Goal: Find contact information: Find contact information

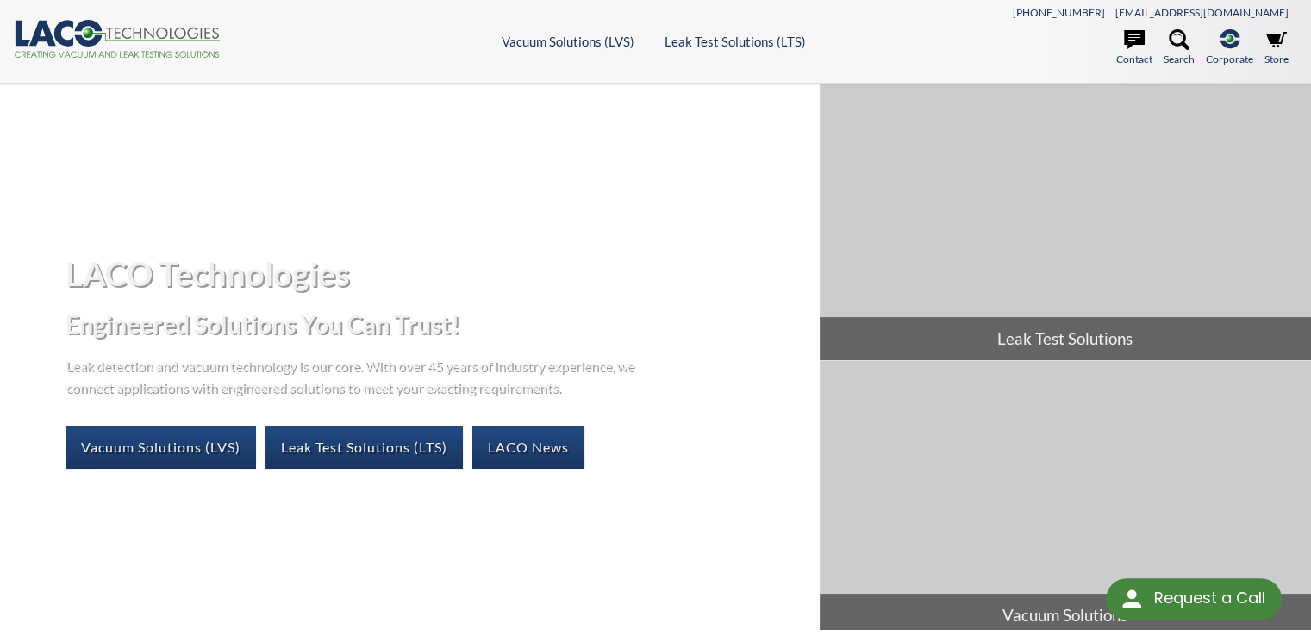
select select "Dil Çeviri Widget'ı"
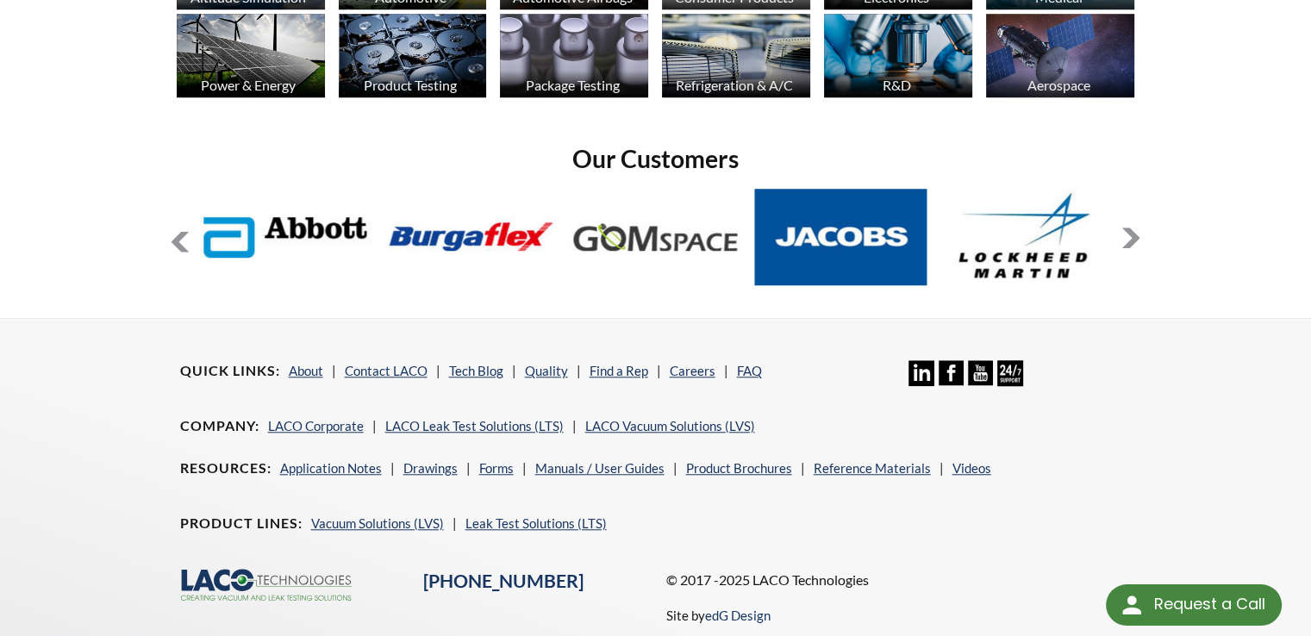
scroll to position [1438, 0]
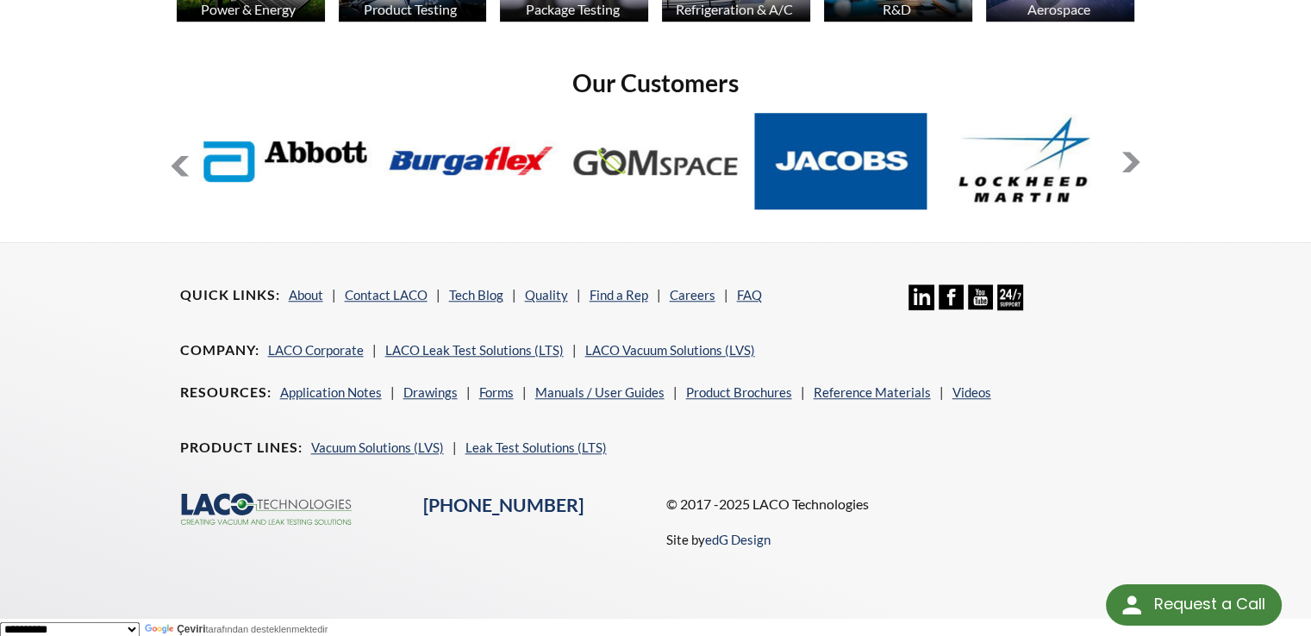
click at [34, 333] on footer "Quick Links About Contact LACO Tech Blog Quality Find a Rep Careers FAQ Linkedi…" at bounding box center [655, 430] width 1311 height 376
click at [1124, 162] on button at bounding box center [1131, 162] width 21 height 21
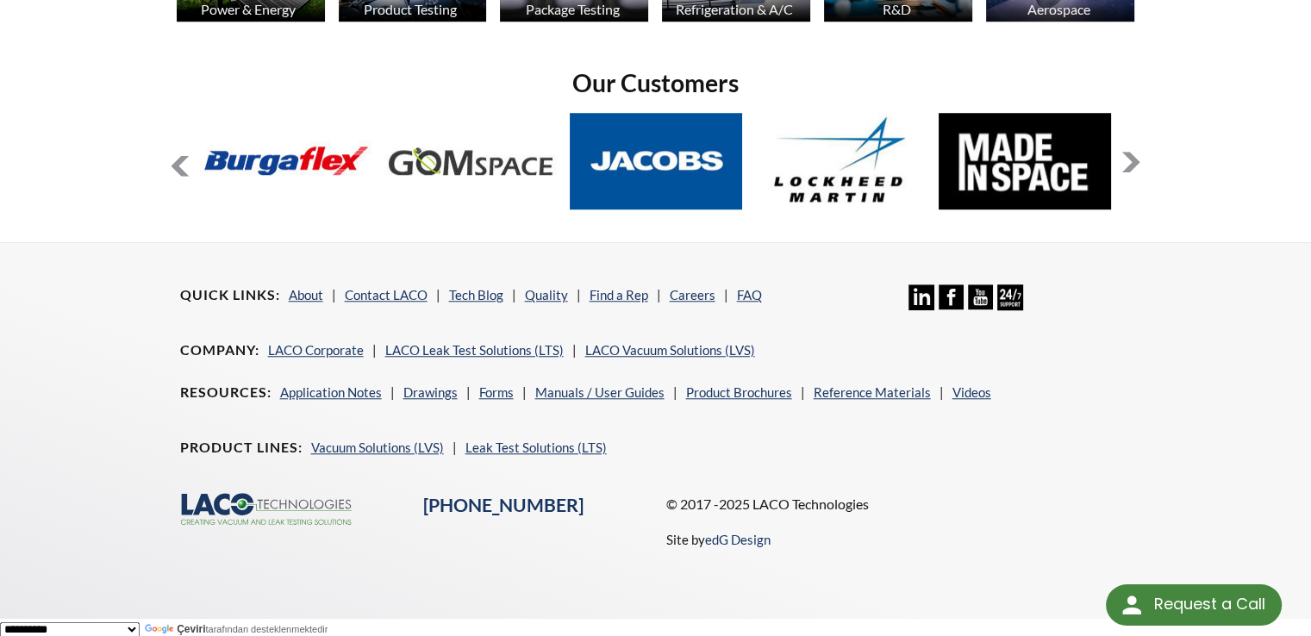
click at [1124, 162] on button at bounding box center [1131, 162] width 21 height 21
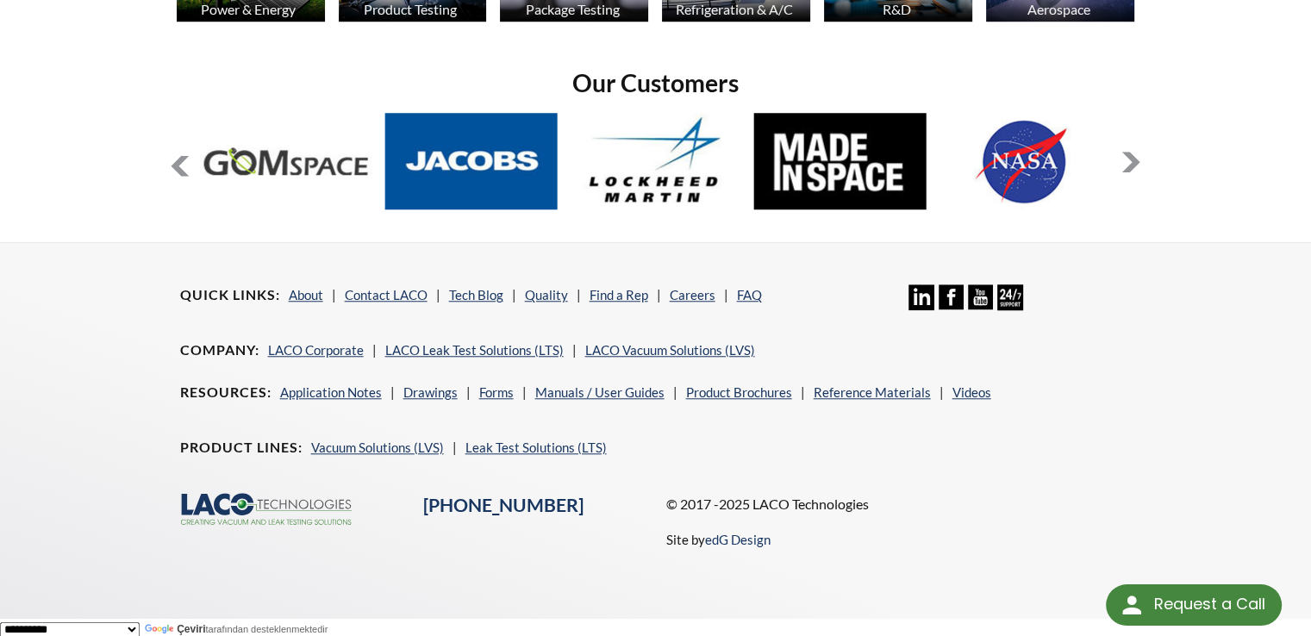
click at [1126, 162] on button at bounding box center [1131, 162] width 21 height 21
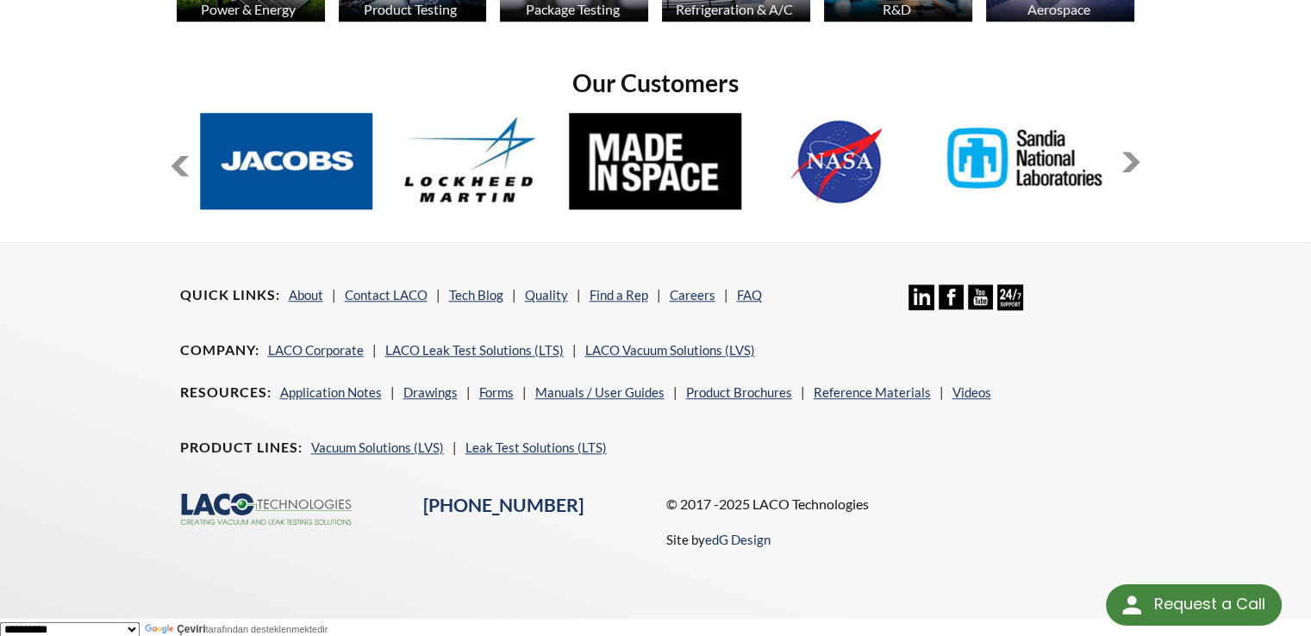
click at [1126, 162] on button at bounding box center [1131, 162] width 21 height 21
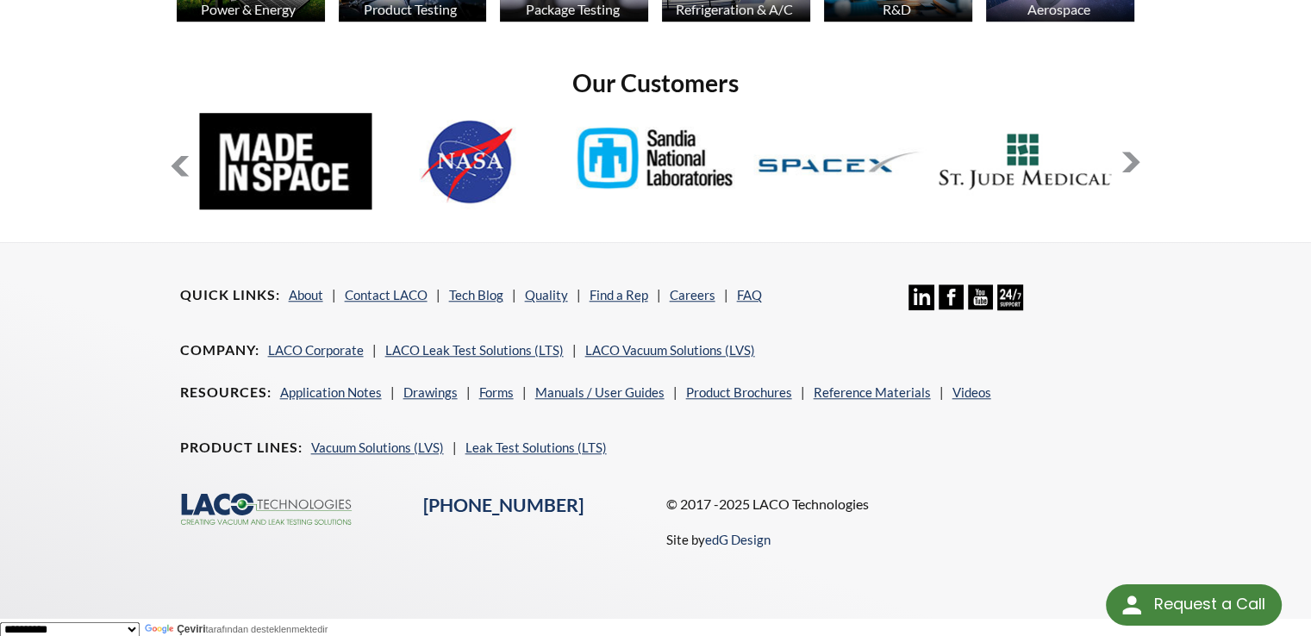
click at [1126, 162] on button at bounding box center [1131, 162] width 21 height 21
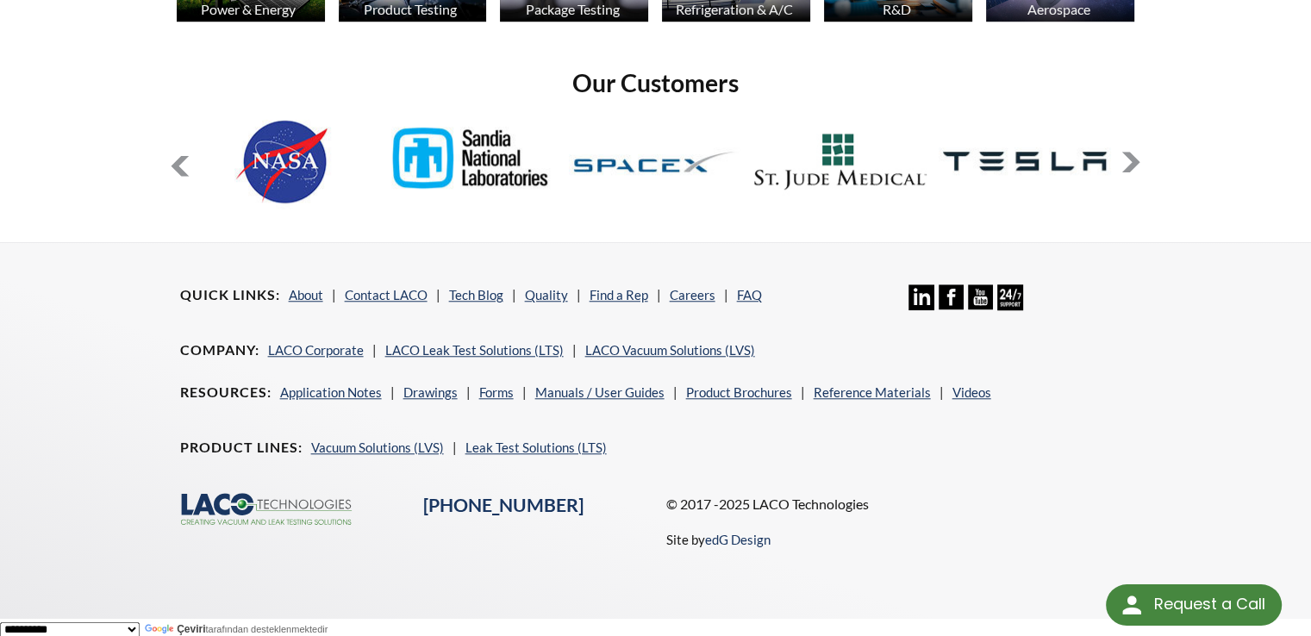
click at [1126, 162] on button at bounding box center [1131, 162] width 21 height 21
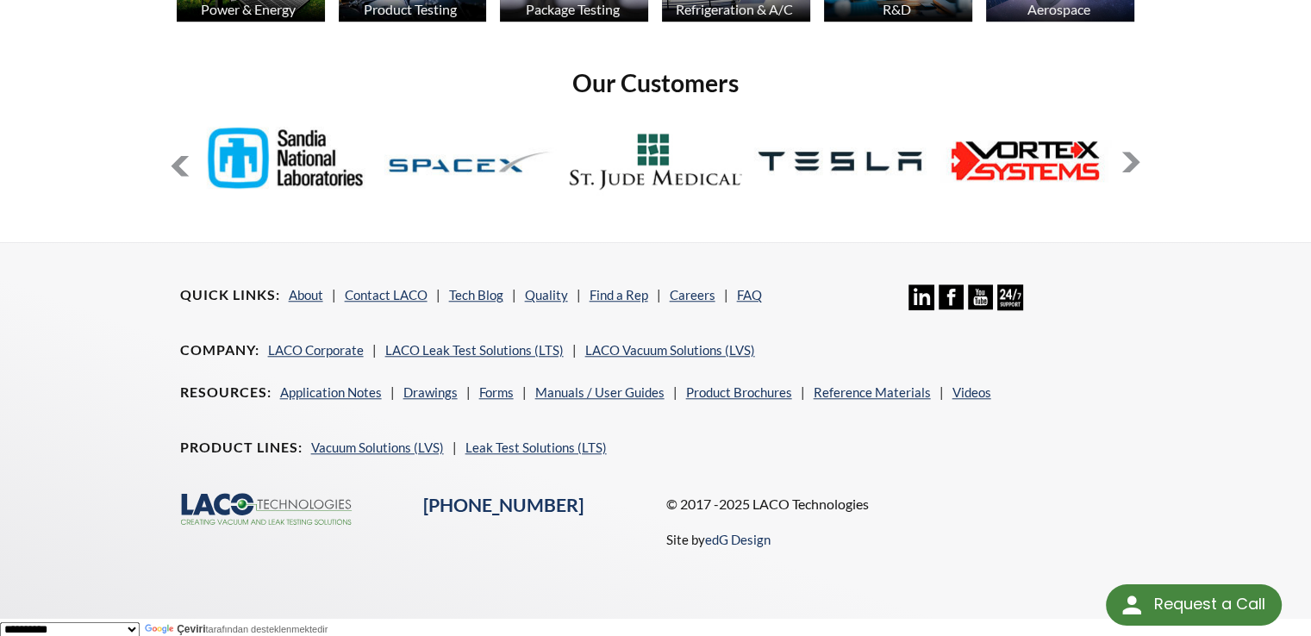
click at [1126, 162] on button at bounding box center [1131, 162] width 21 height 21
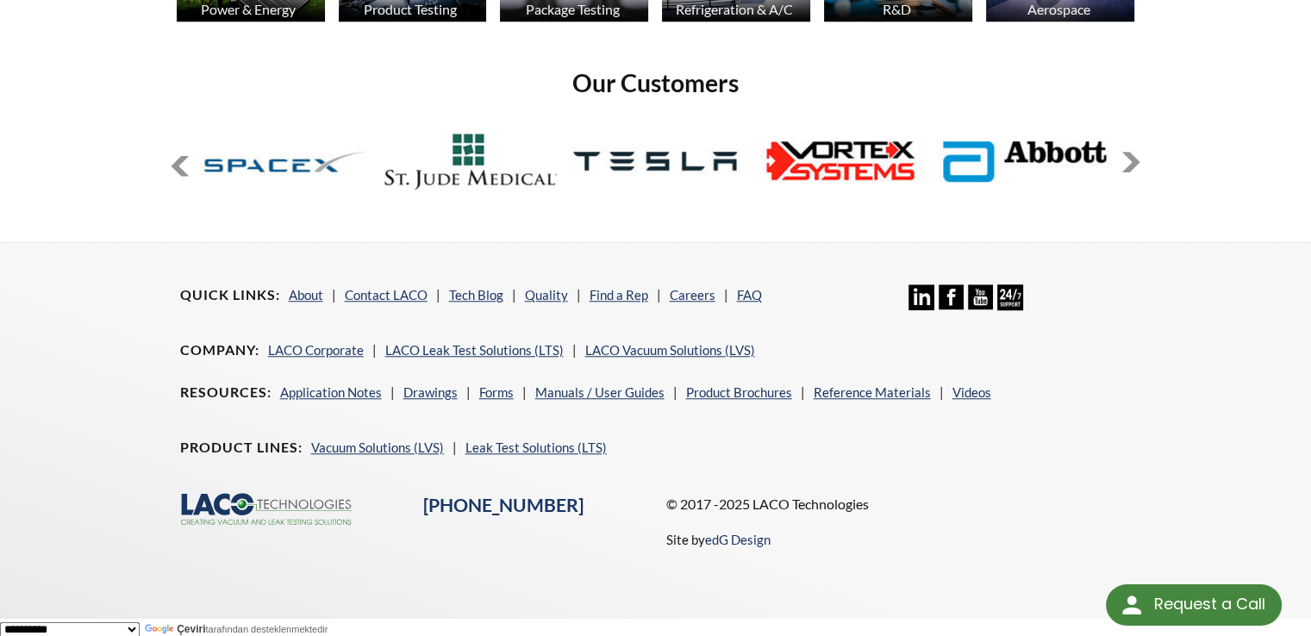
click at [1126, 162] on button at bounding box center [1131, 162] width 21 height 21
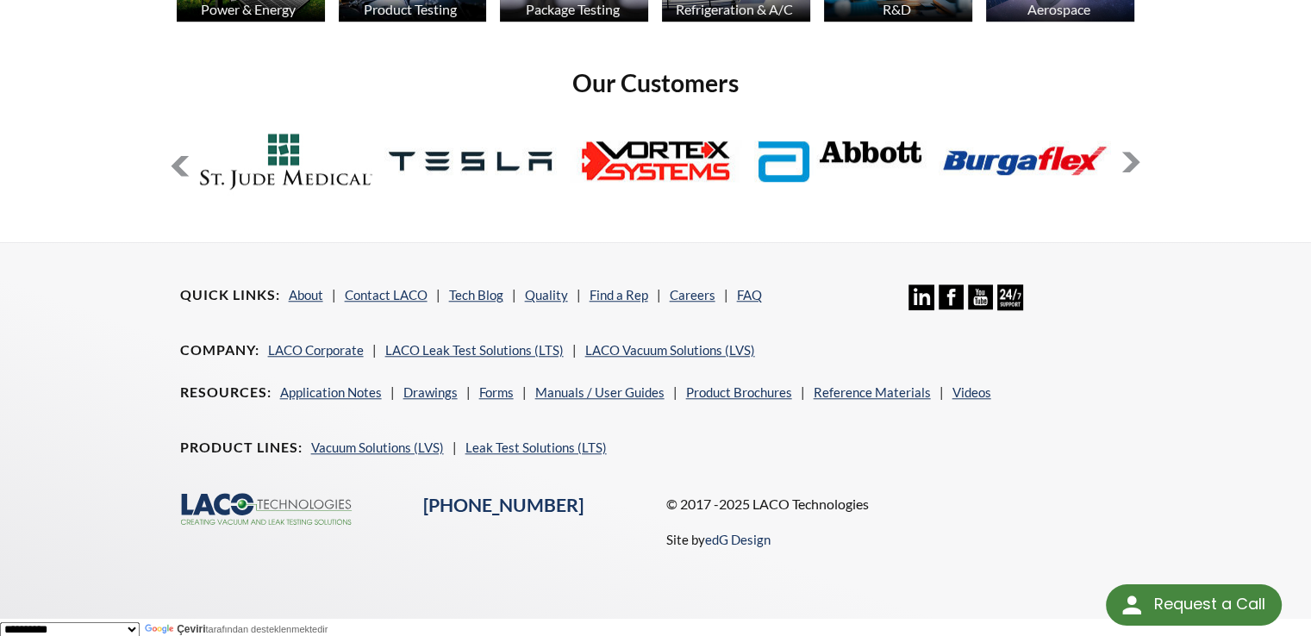
click at [1126, 162] on button at bounding box center [1131, 162] width 21 height 21
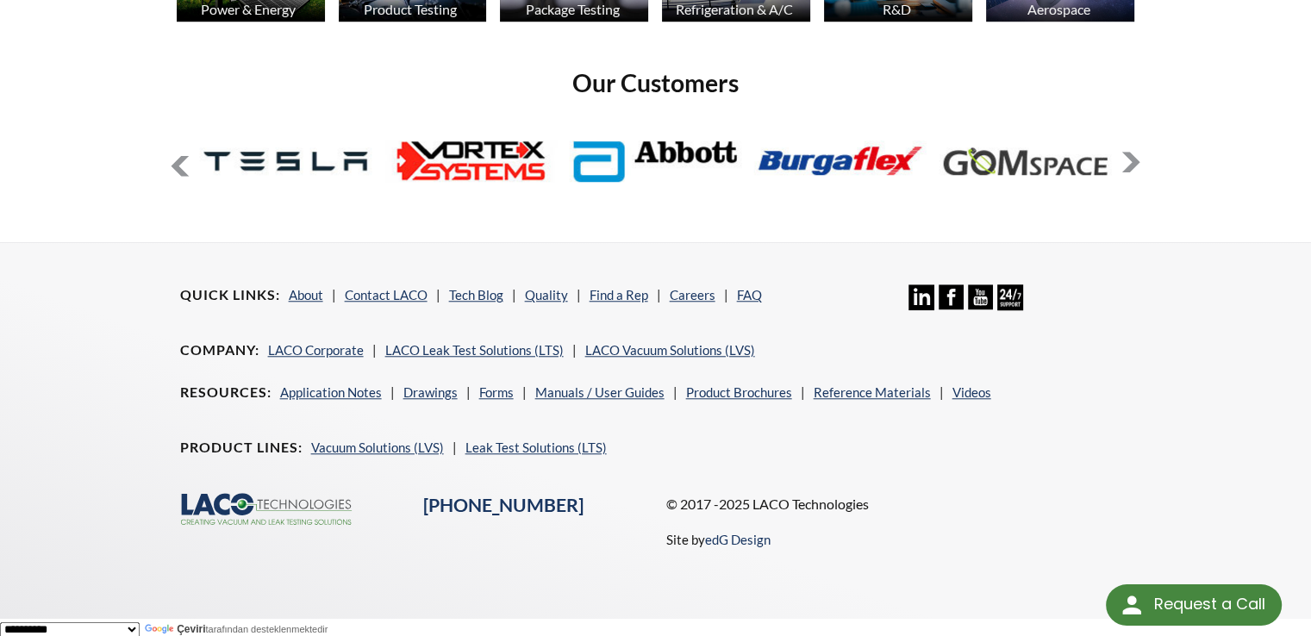
click at [1126, 162] on button at bounding box center [1131, 162] width 21 height 21
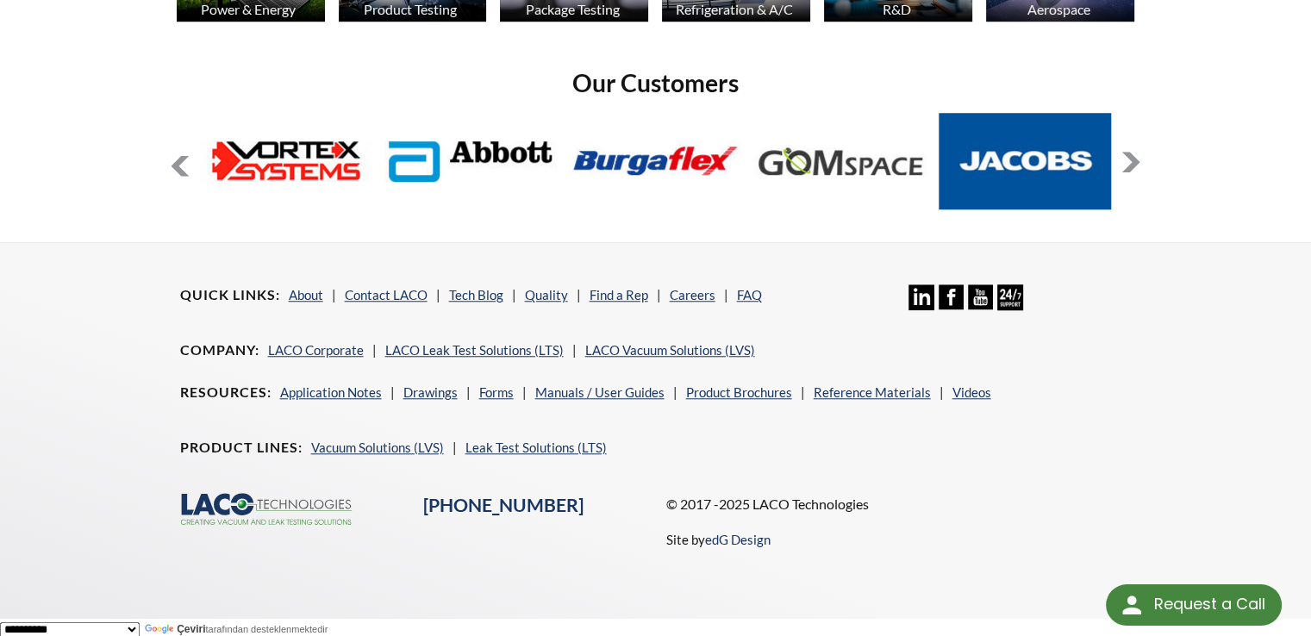
click at [1126, 162] on button at bounding box center [1131, 162] width 21 height 21
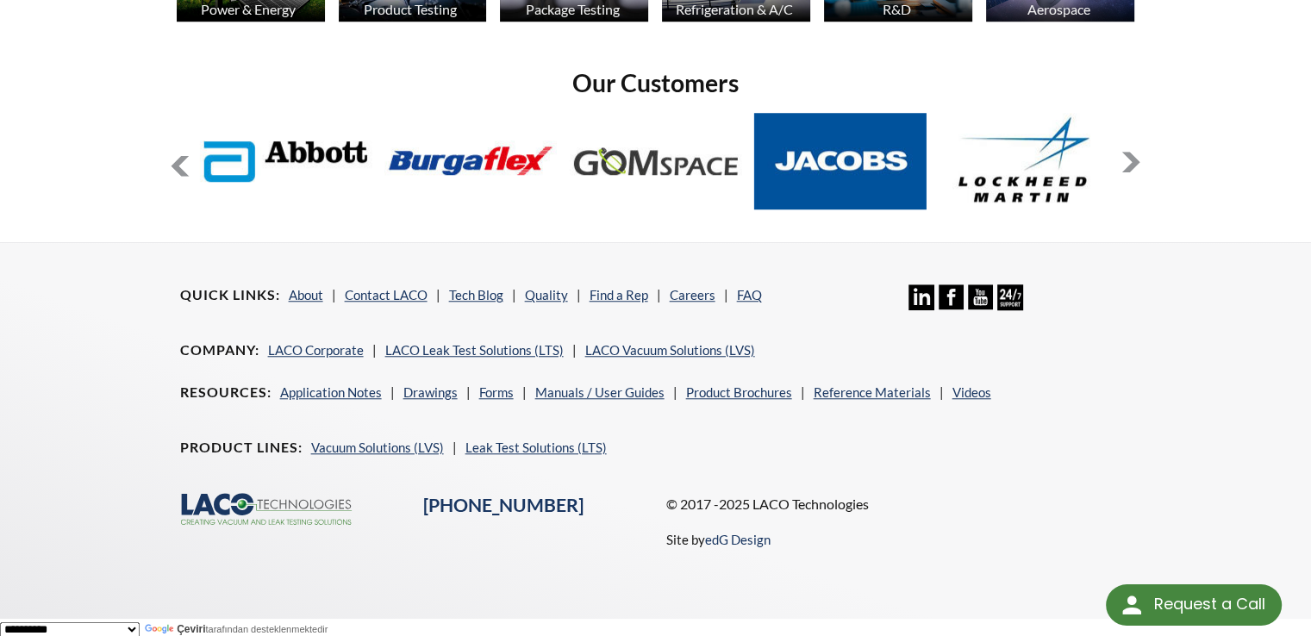
click at [1126, 162] on button at bounding box center [1131, 162] width 21 height 21
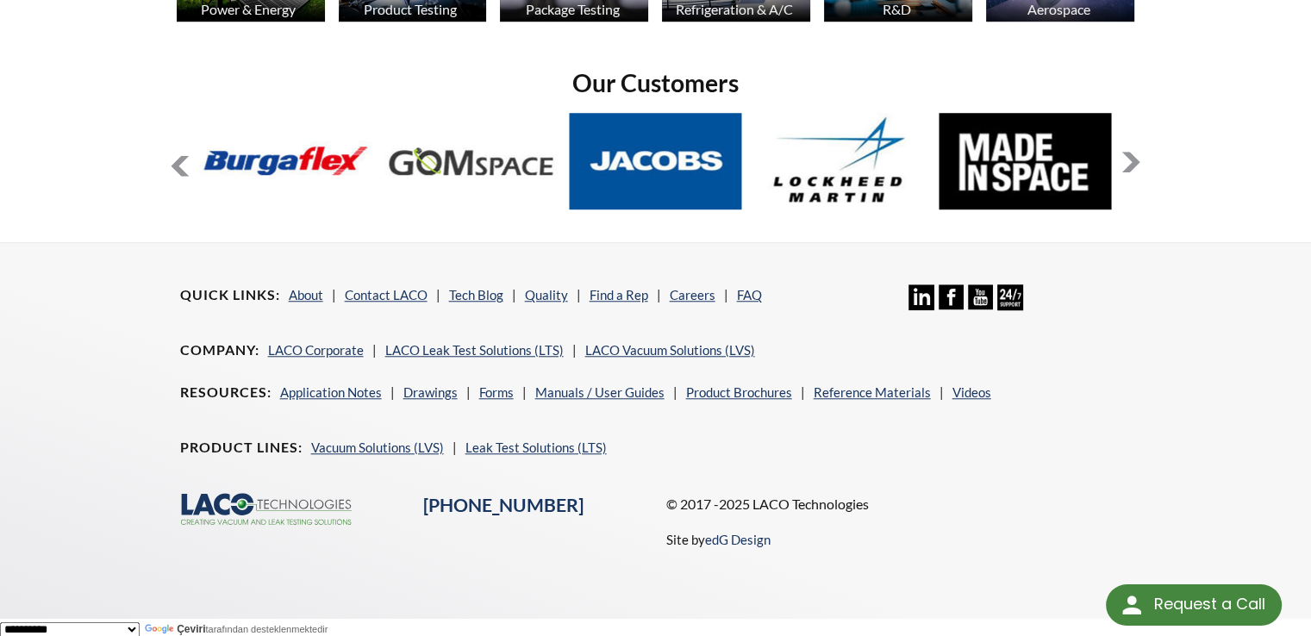
click at [1126, 162] on button at bounding box center [1131, 162] width 21 height 21
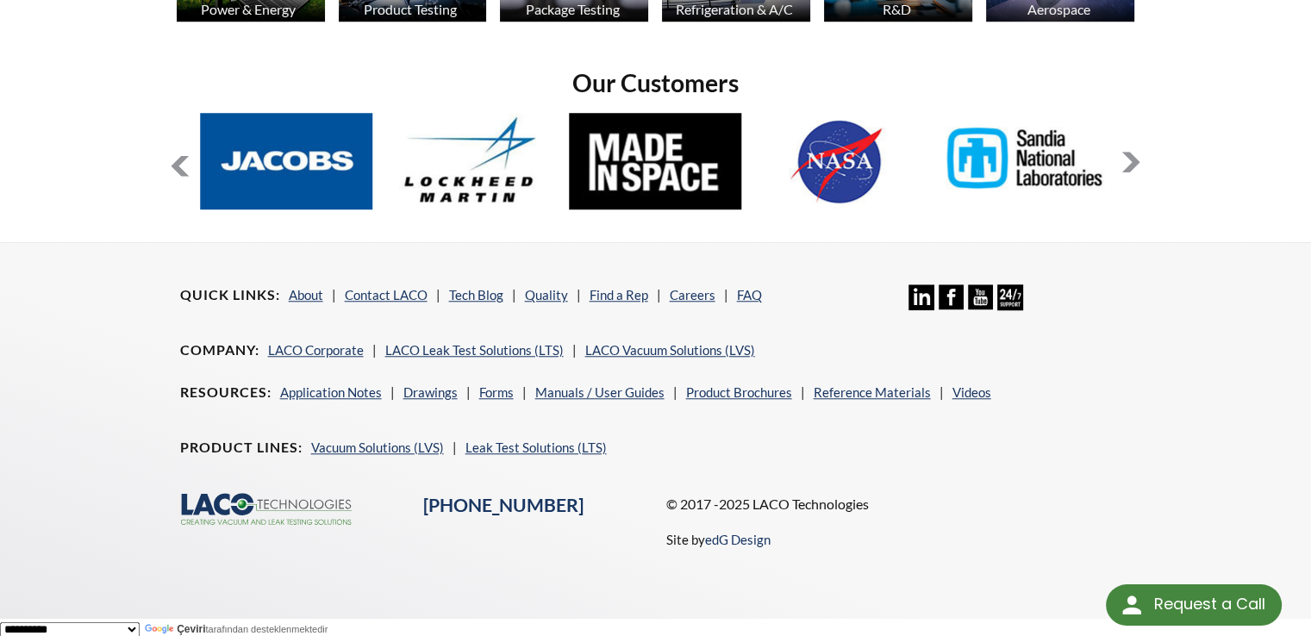
click at [1126, 162] on button at bounding box center [1131, 162] width 21 height 21
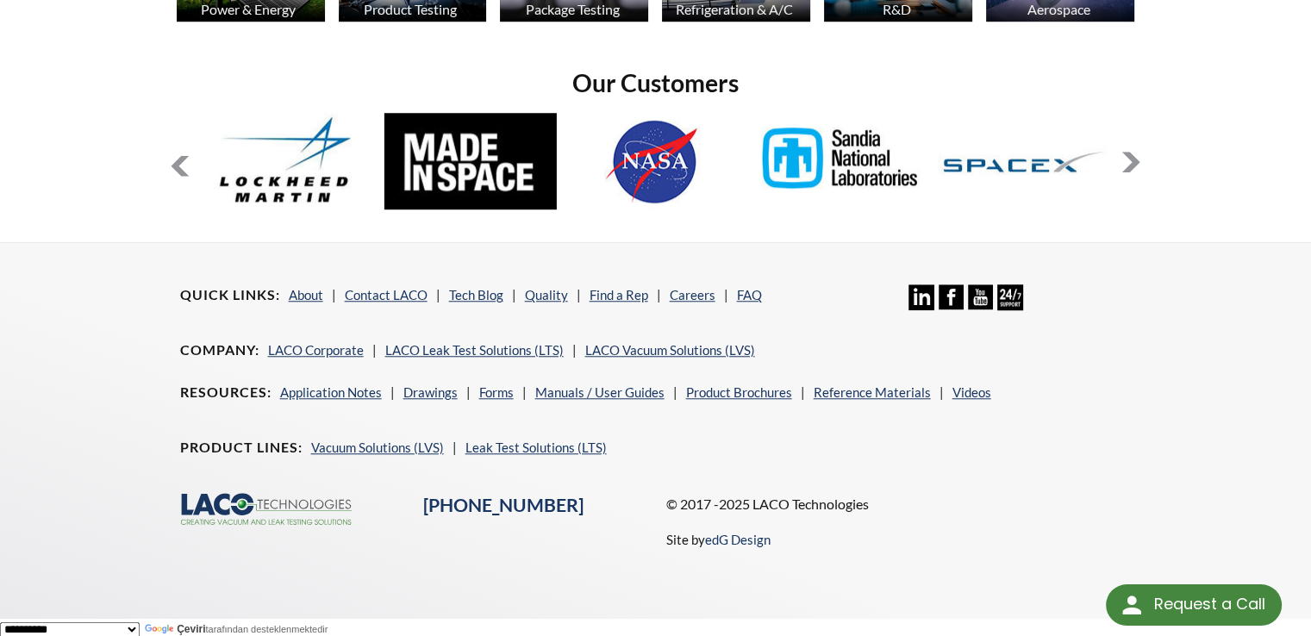
click at [1126, 162] on button at bounding box center [1131, 162] width 21 height 21
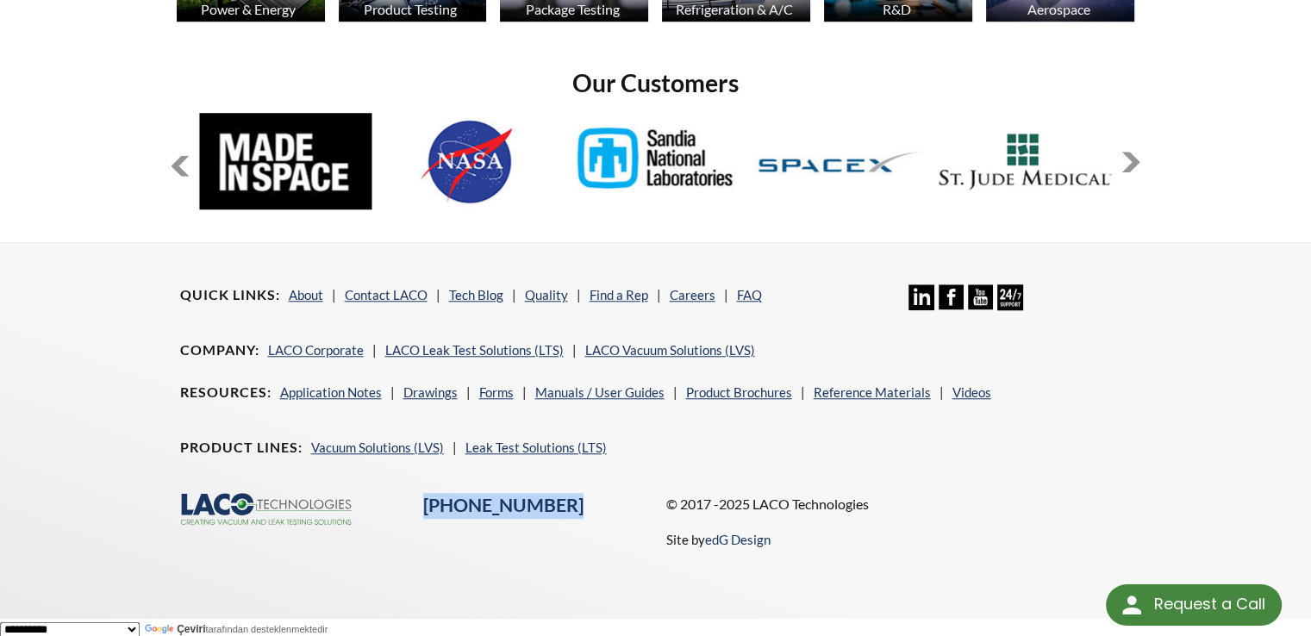
drag, startPoint x: 603, startPoint y: 493, endPoint x: 420, endPoint y: 494, distance: 183.6
click at [420, 494] on div "[PHONE_NUMBER]" at bounding box center [534, 506] width 243 height 26
copy link "[PHONE_NUMBER]"
